Goal: Check status: Check status

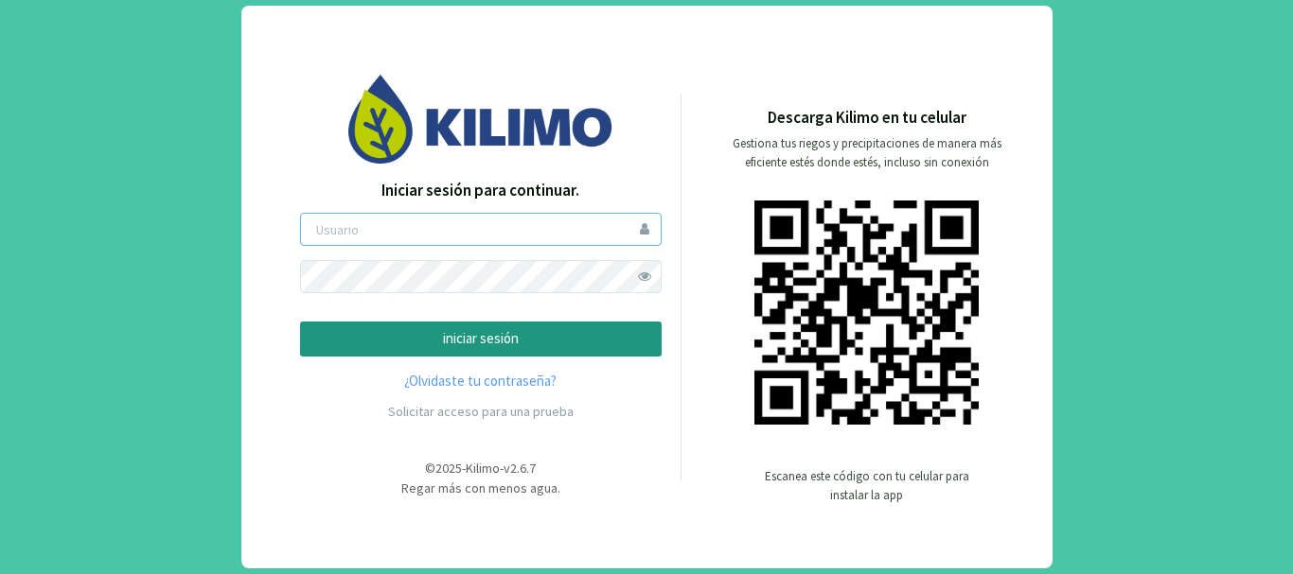
type input "saima"
click at [501, 330] on p "iniciar sesión" at bounding box center [480, 339] width 329 height 22
type input "saima"
click at [432, 336] on p "iniciar sesión" at bounding box center [480, 339] width 329 height 22
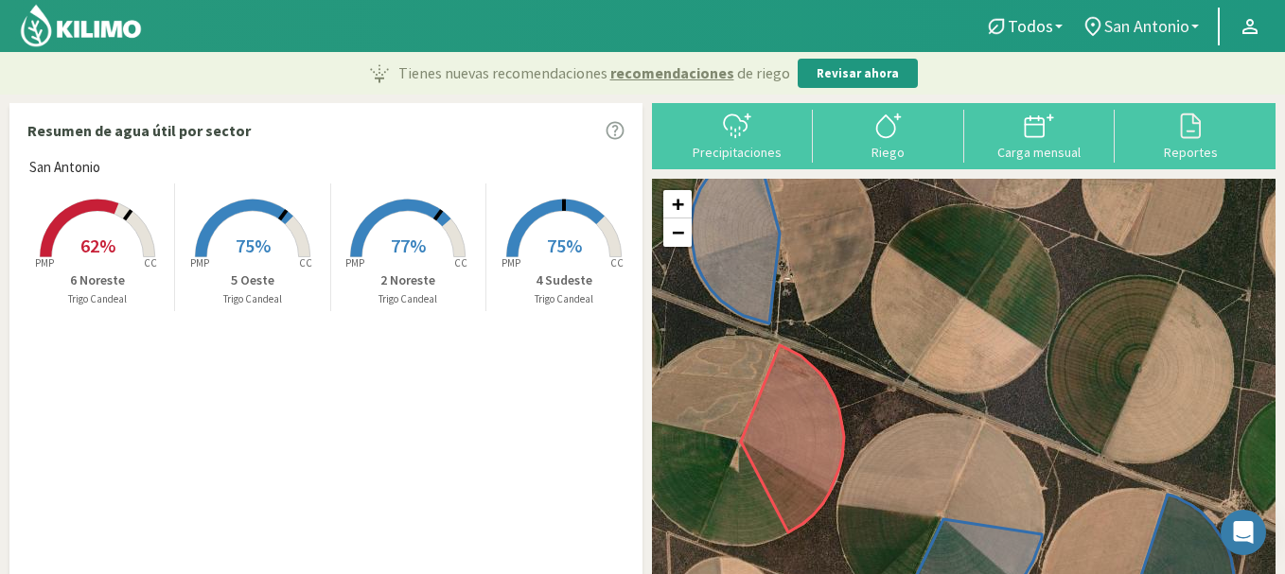
click at [1162, 18] on span "San Antonio" at bounding box center [1146, 26] width 85 height 20
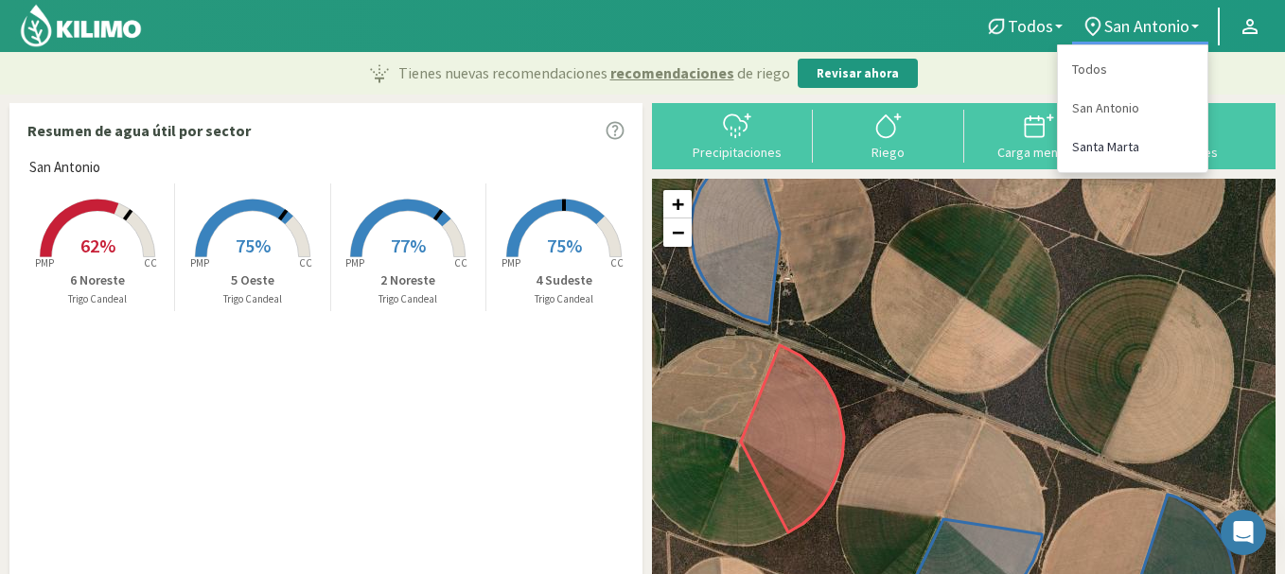
click at [1119, 152] on link "Santa Marta" at bounding box center [1133, 147] width 150 height 39
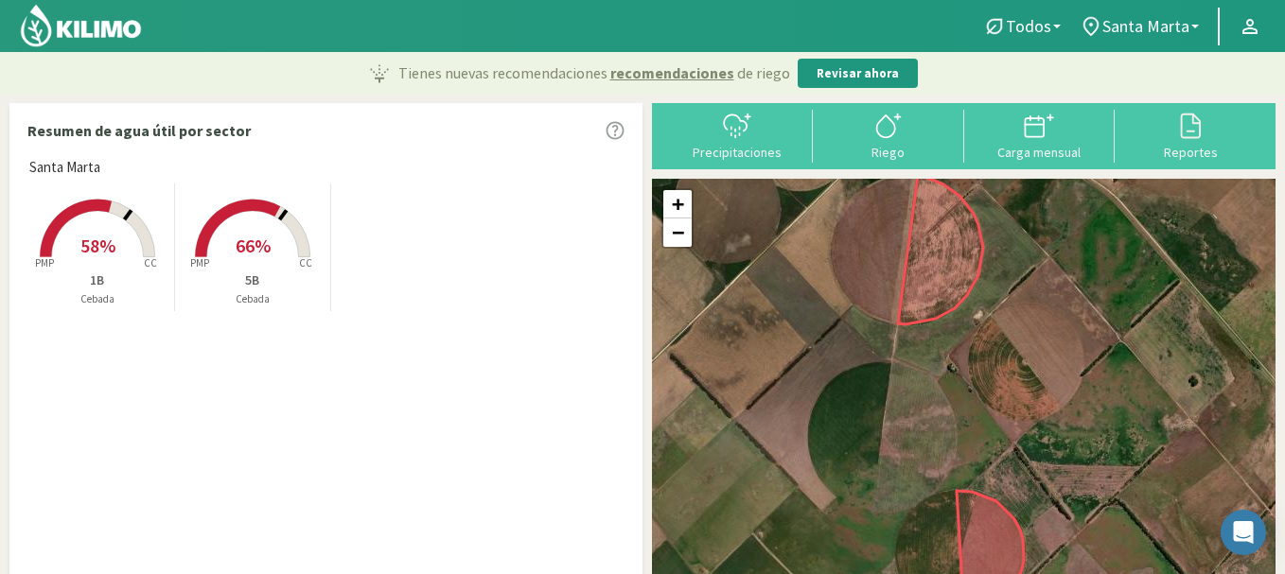
click at [80, 232] on rect at bounding box center [97, 259] width 151 height 151
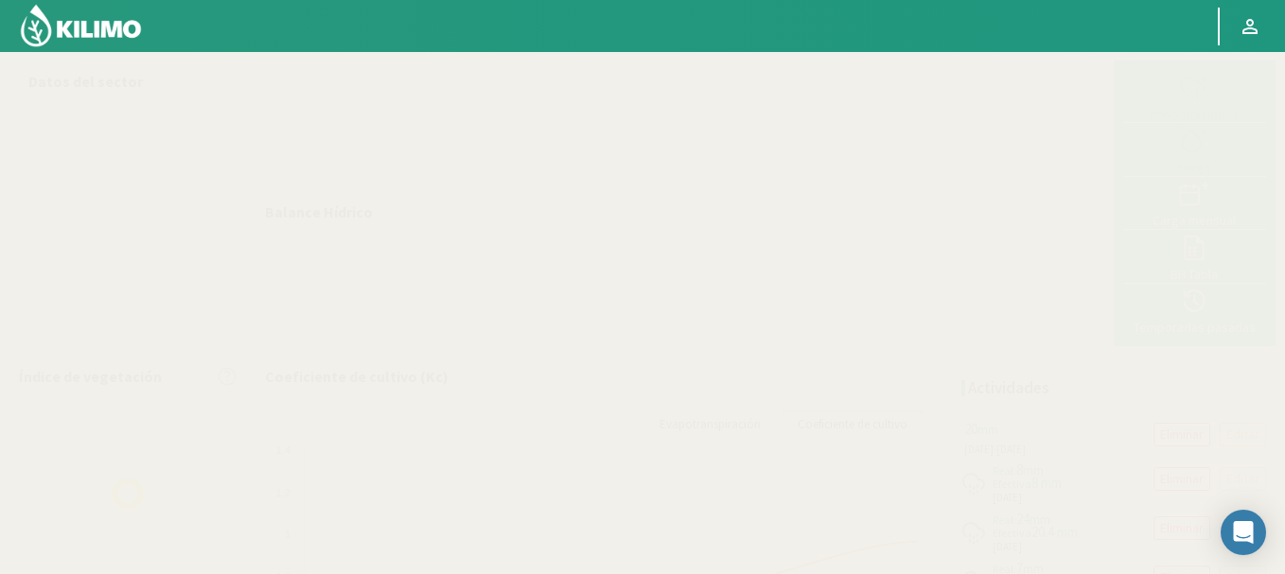
select select "1: Object"
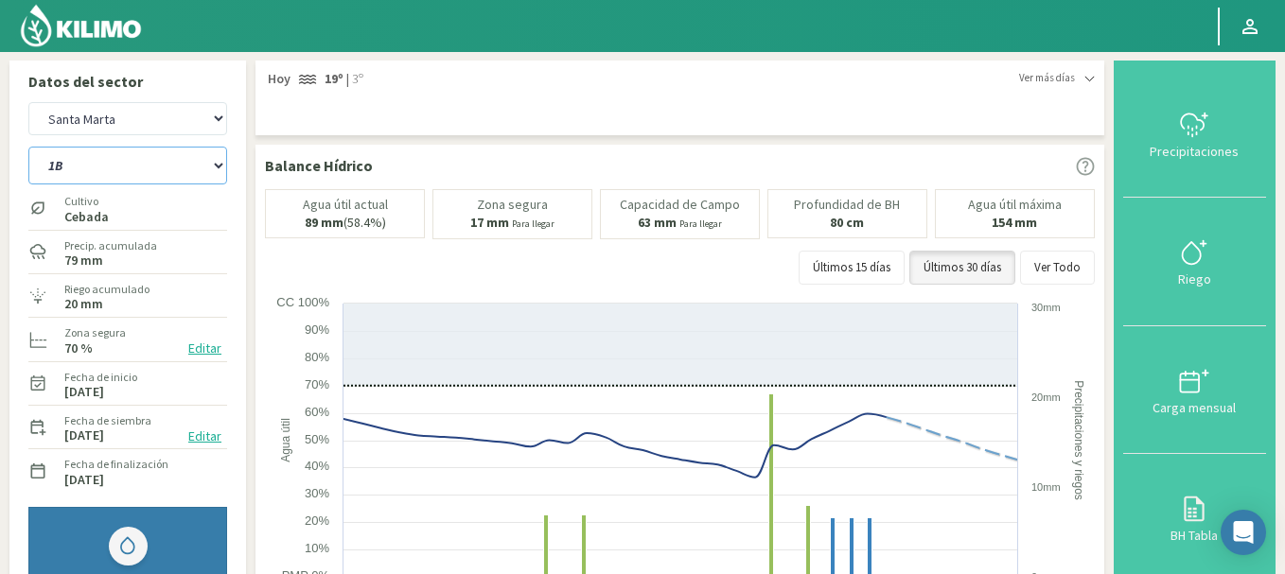
click at [105, 167] on select "1B 5B" at bounding box center [127, 166] width 199 height 38
select select "1: Object"
click at [28, 147] on select "1B 5B" at bounding box center [127, 166] width 199 height 38
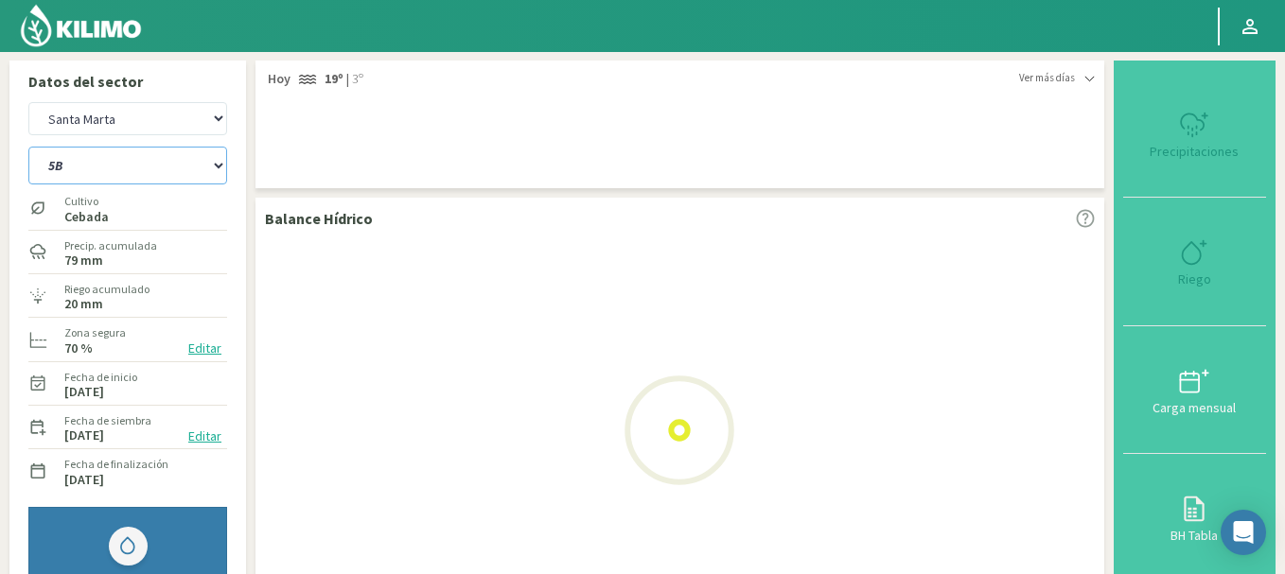
select select "3: Object"
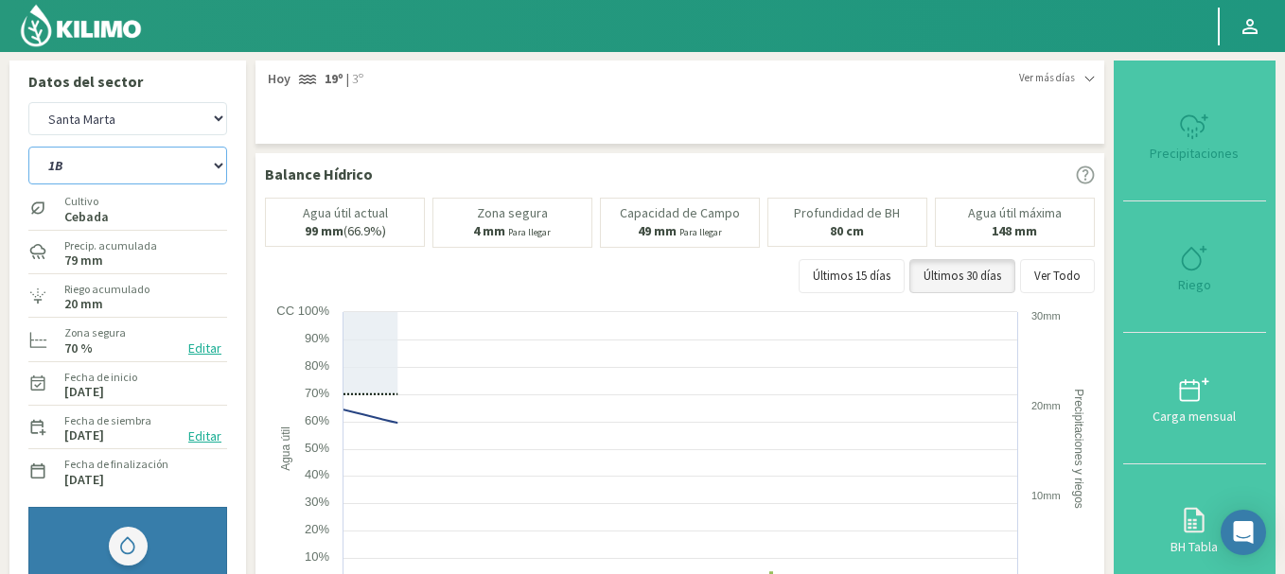
select select "3: Object"
